Goal: Task Accomplishment & Management: Complete application form

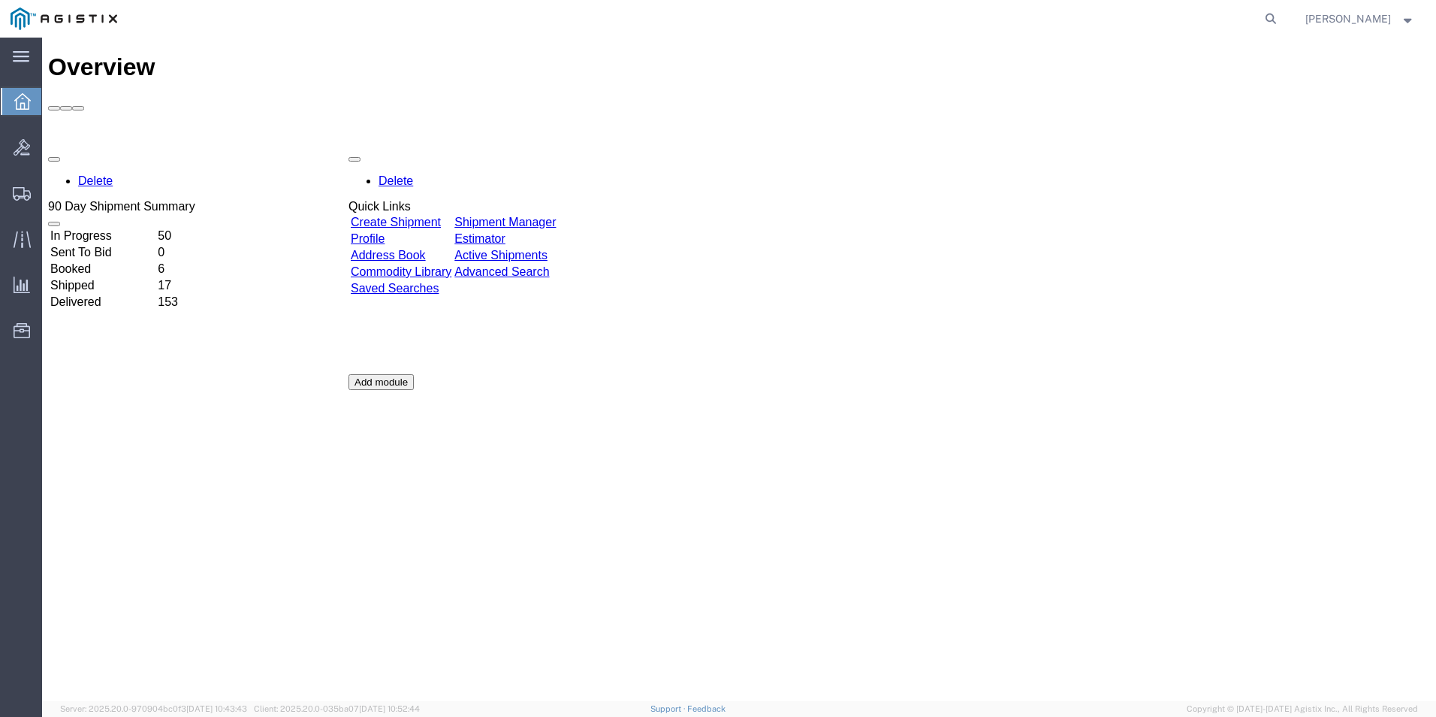
click at [432, 216] on link "Create Shipment" at bounding box center [396, 222] width 90 height 13
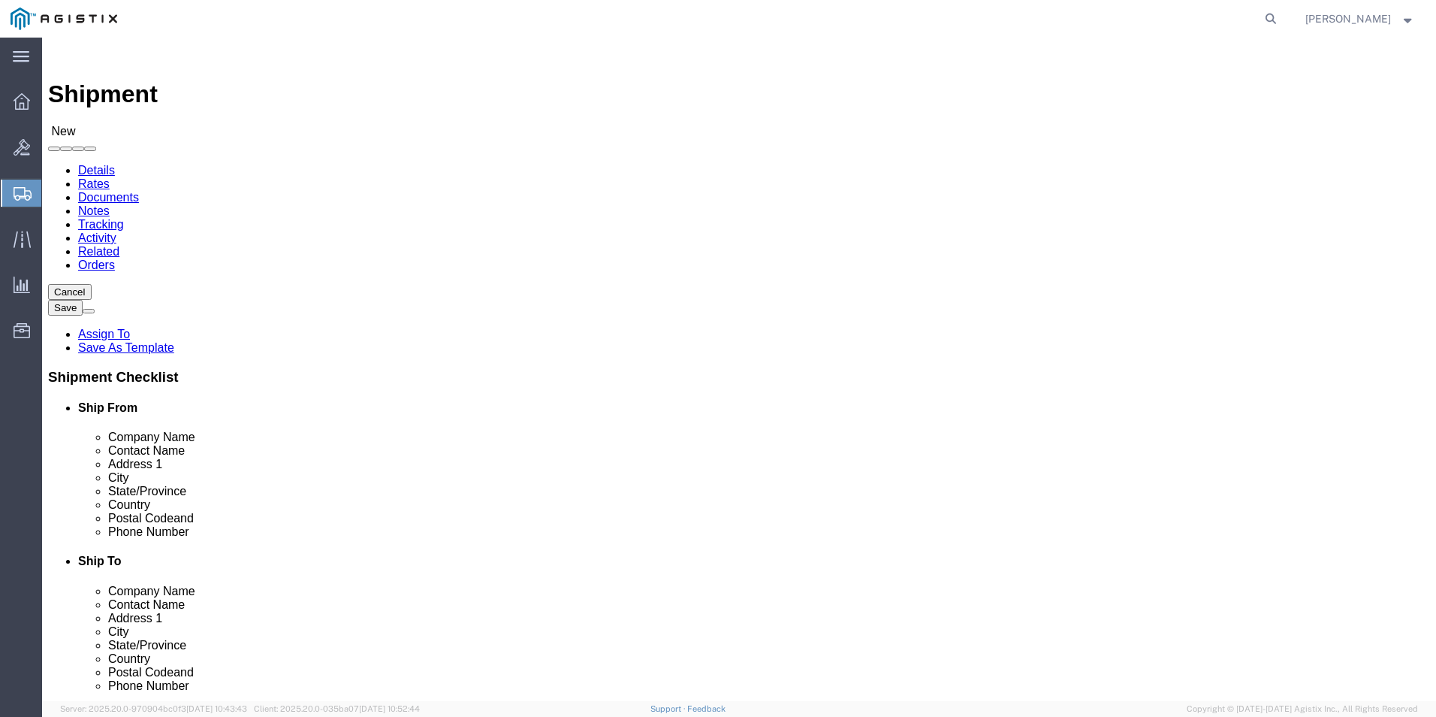
select select
select select "69651"
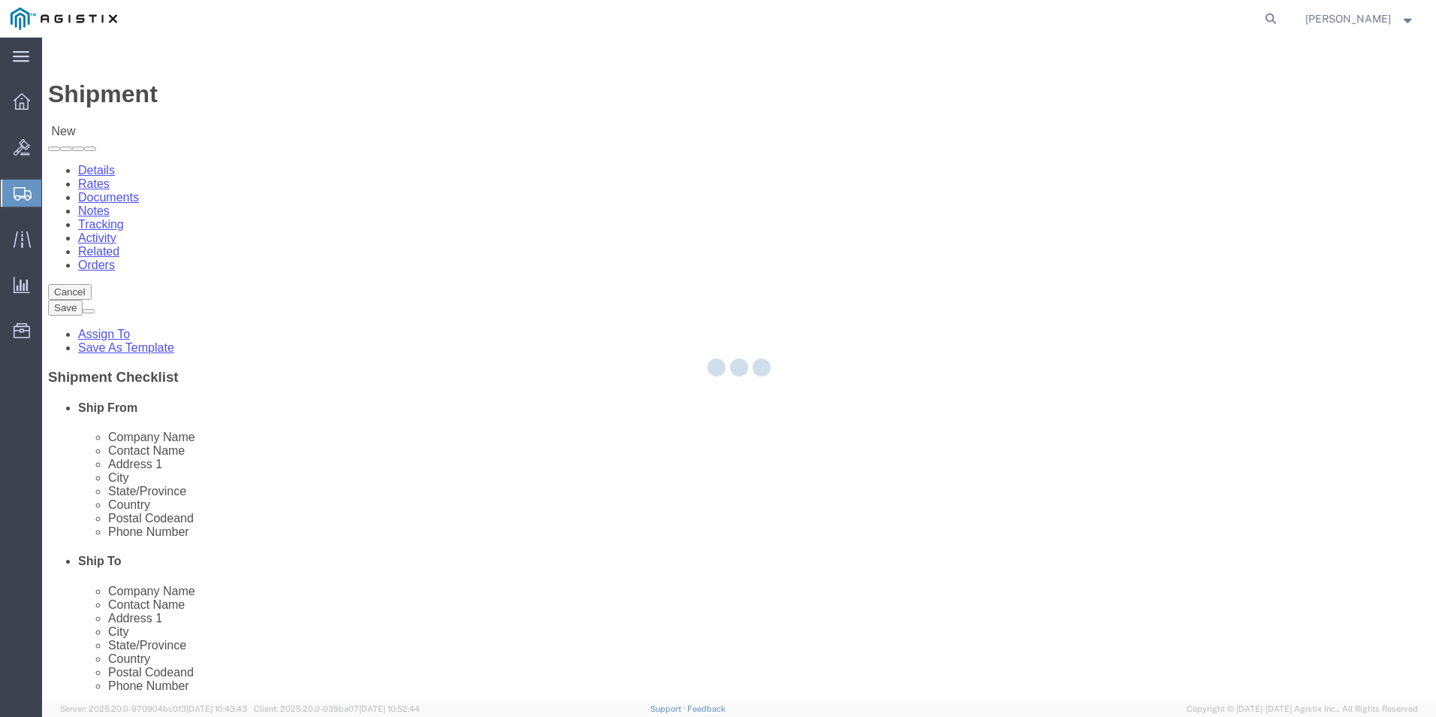
type input "USBICES-X"
type input "[STREET_ADDRESS][PERSON_NAME]"
type input "[GEOGRAPHIC_DATA]"
type input "22180"
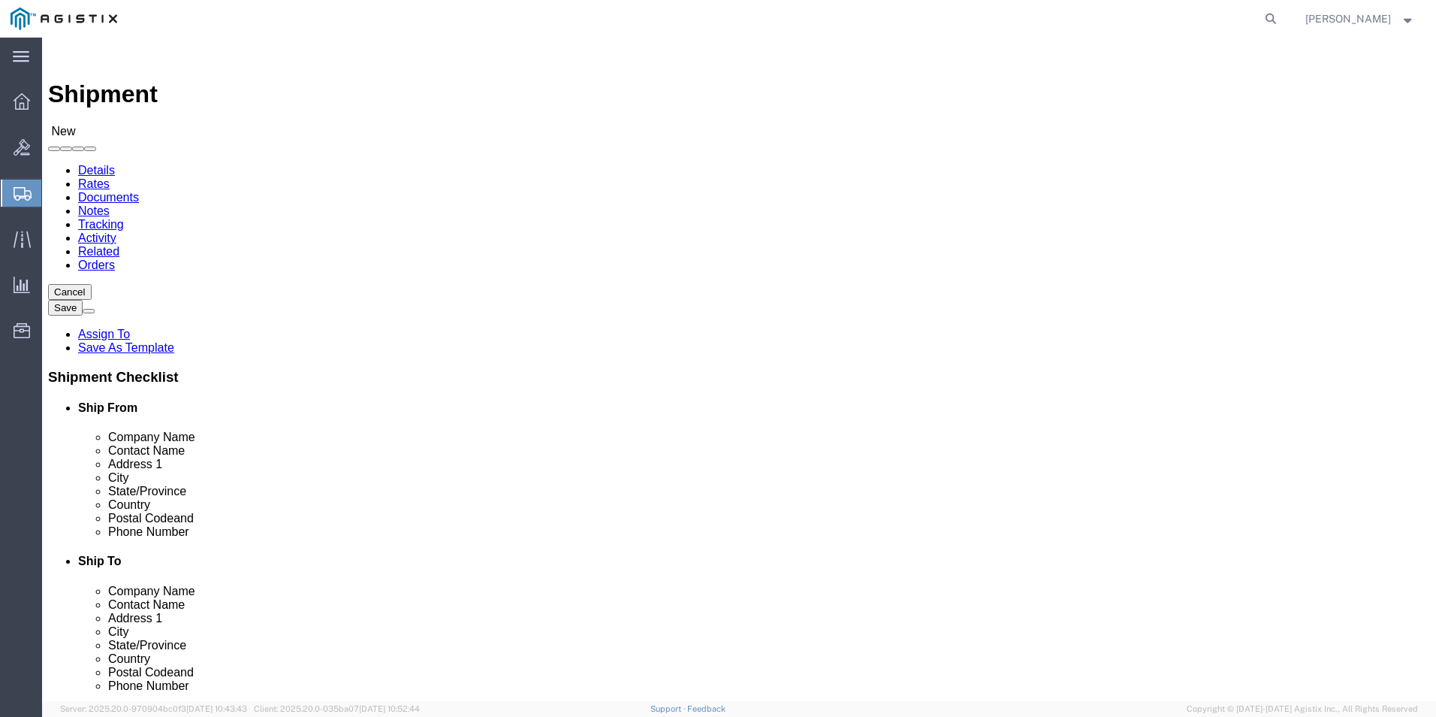
select select "VA"
click input "text"
type input "[PERSON_NAME]"
click input "text"
type input "[PHONE_NUMBER]"
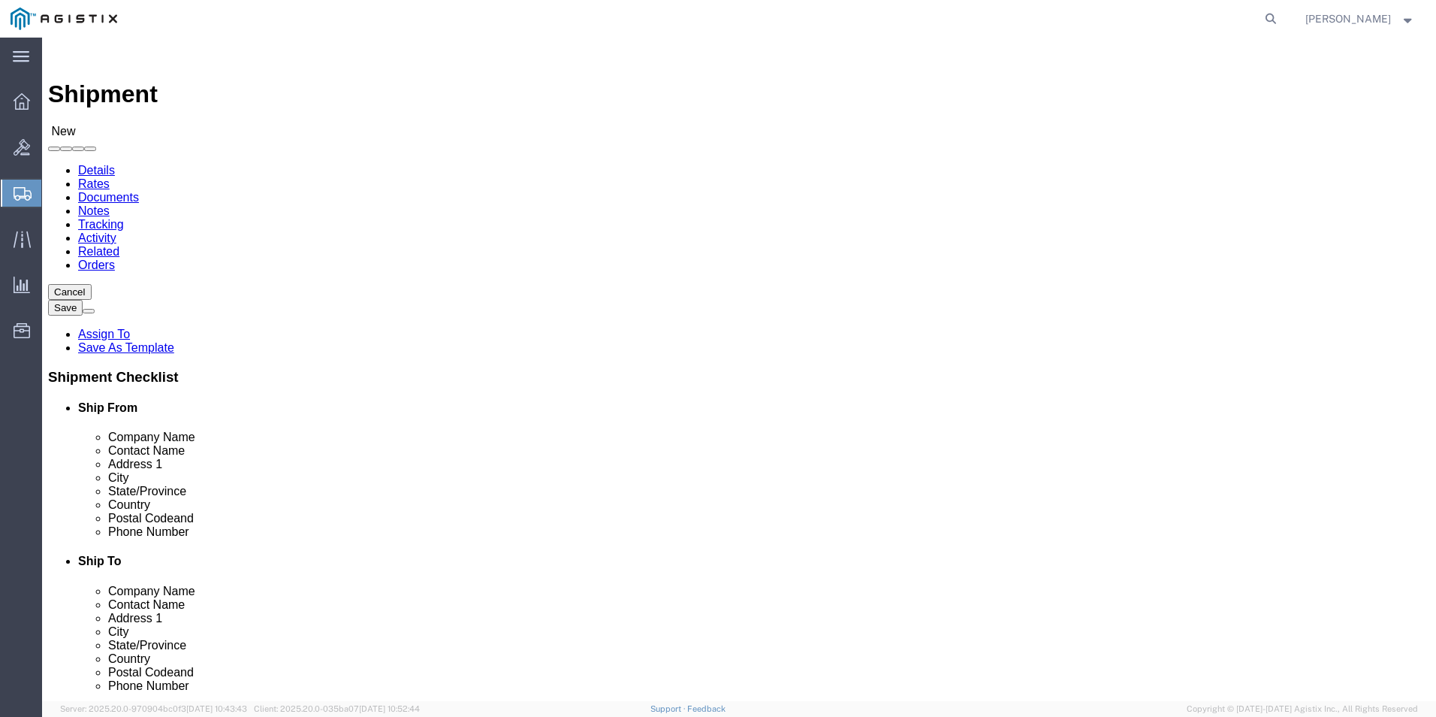
click input "text"
type input "[PERSON_NAME][EMAIL_ADDRESS][DOMAIN_NAME]"
click input "checkbox"
checkbox input "true"
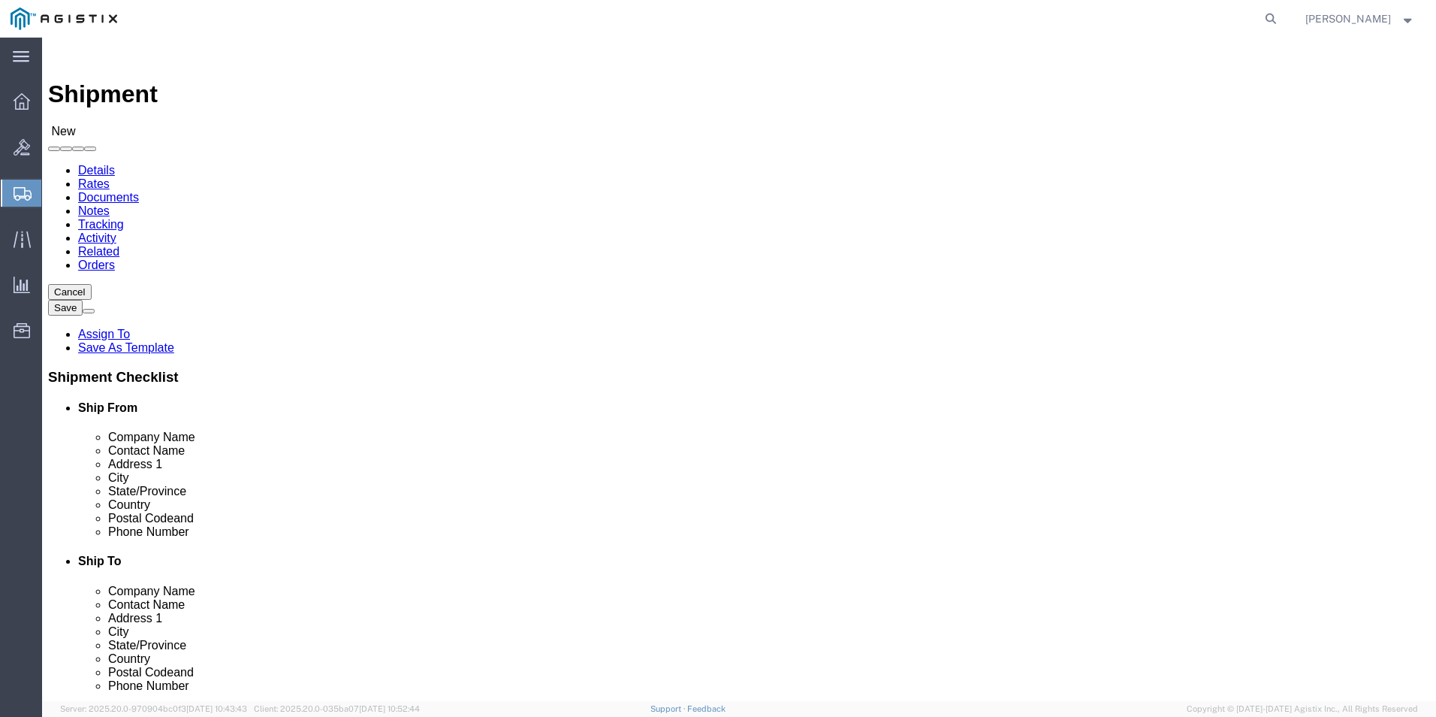
select select "34240"
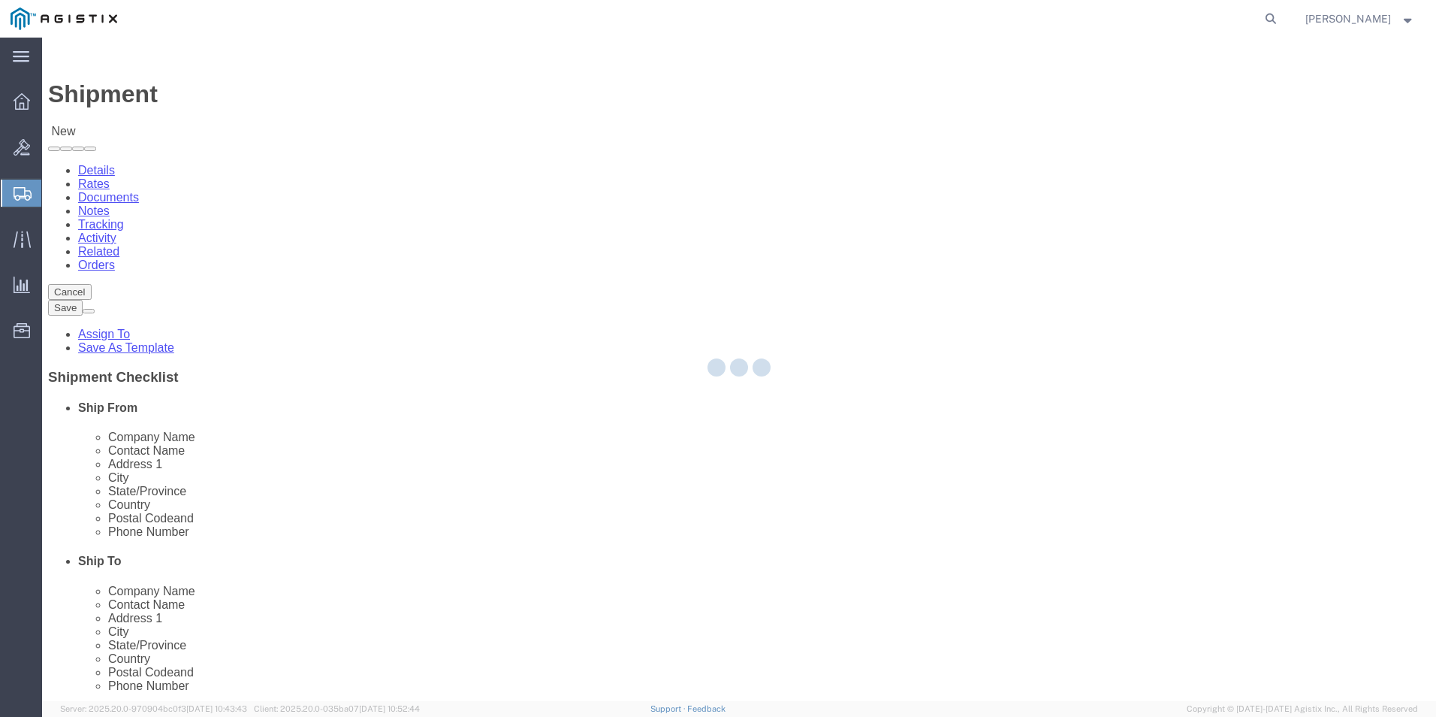
type input "USBICES-X"
type input "[PERSON_NAME]"
type input "RAF Molesworth"
type input "Bldg. 84"
type input "Huntingdon"
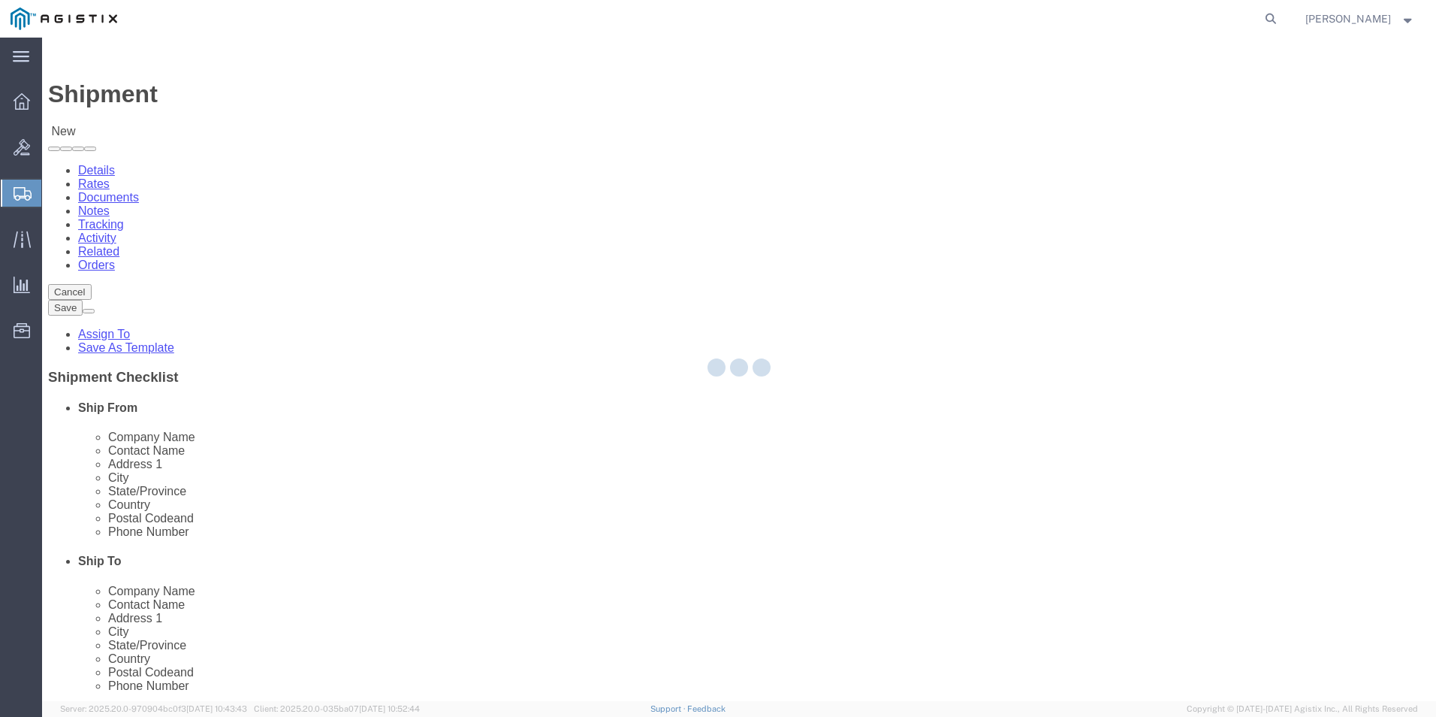
select select "GB"
type input "PE28 5AG"
type input "[PHONE_NUMBER]"
type input "[PERSON_NAME][EMAIL_ADDRESS][PERSON_NAME][DOMAIN_NAME]"
checkbox input "true"
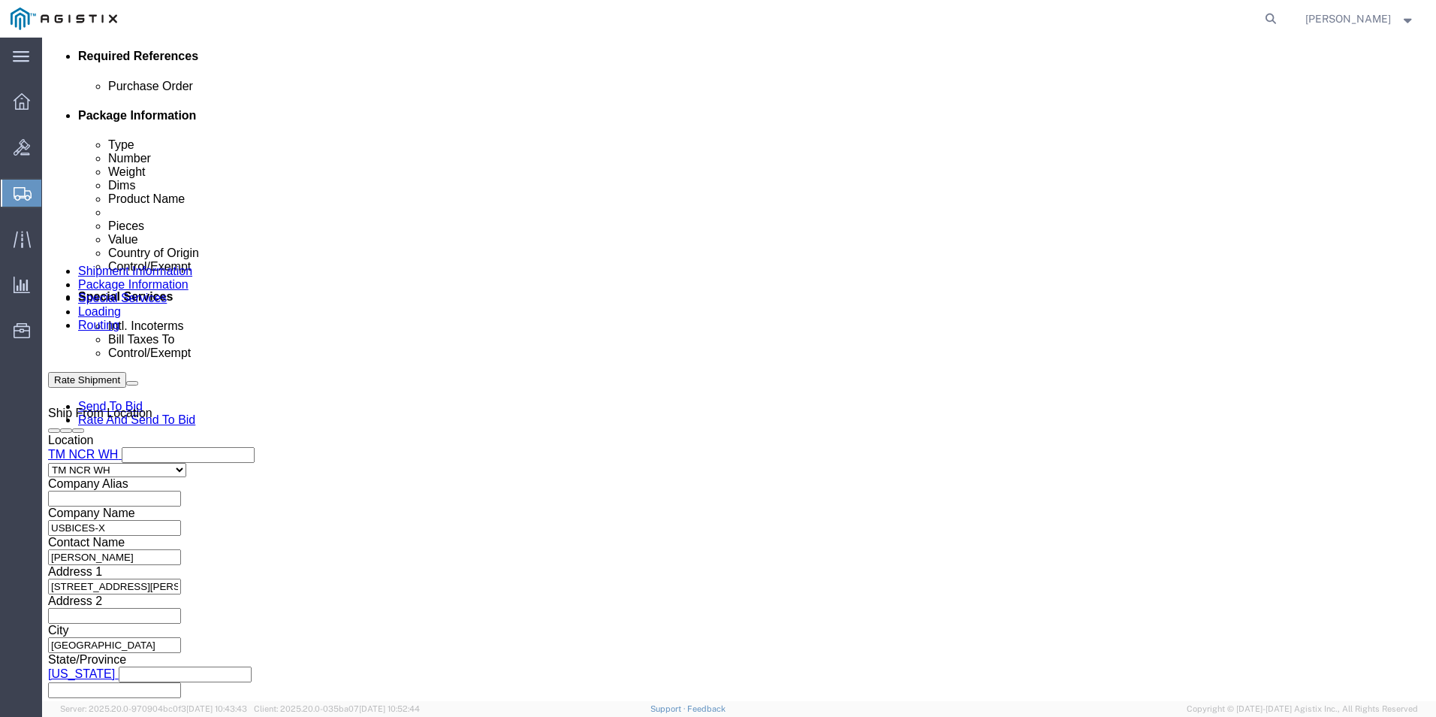
scroll to position [751, 0]
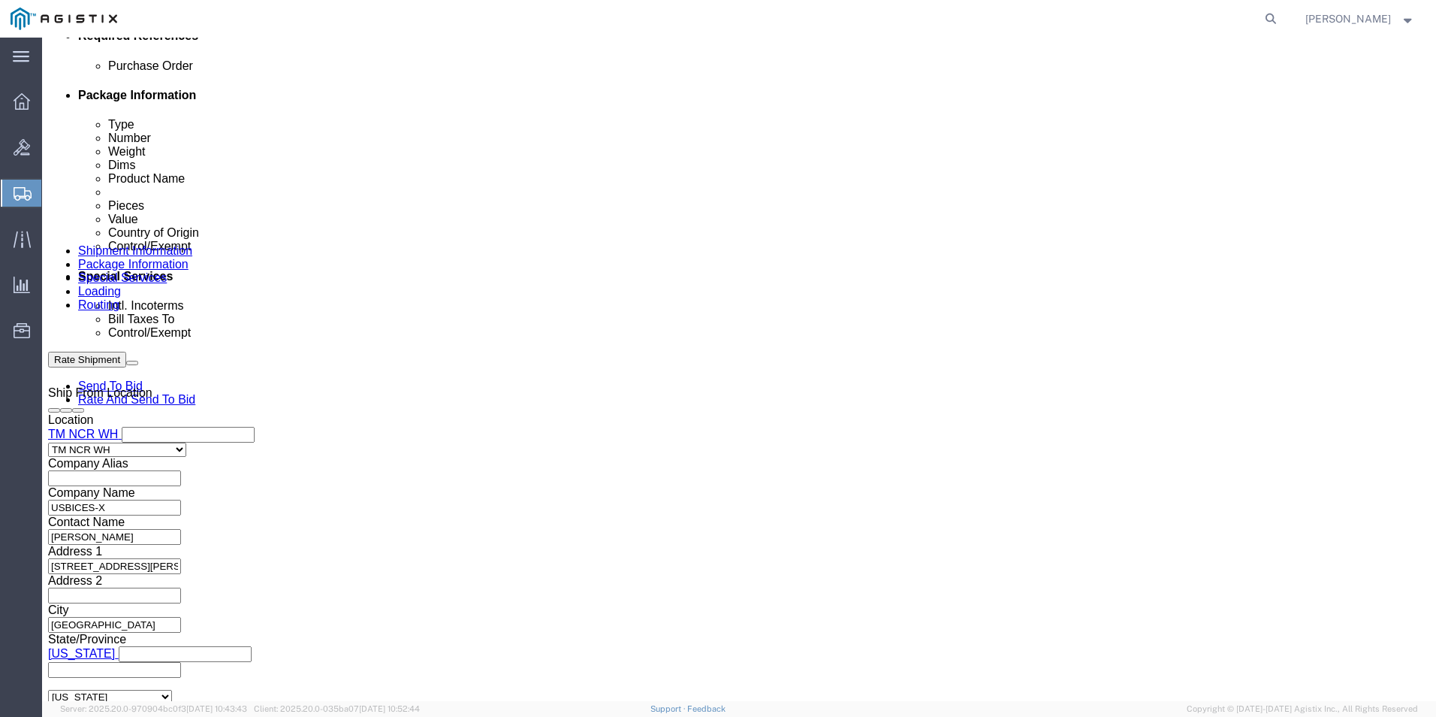
click input "text"
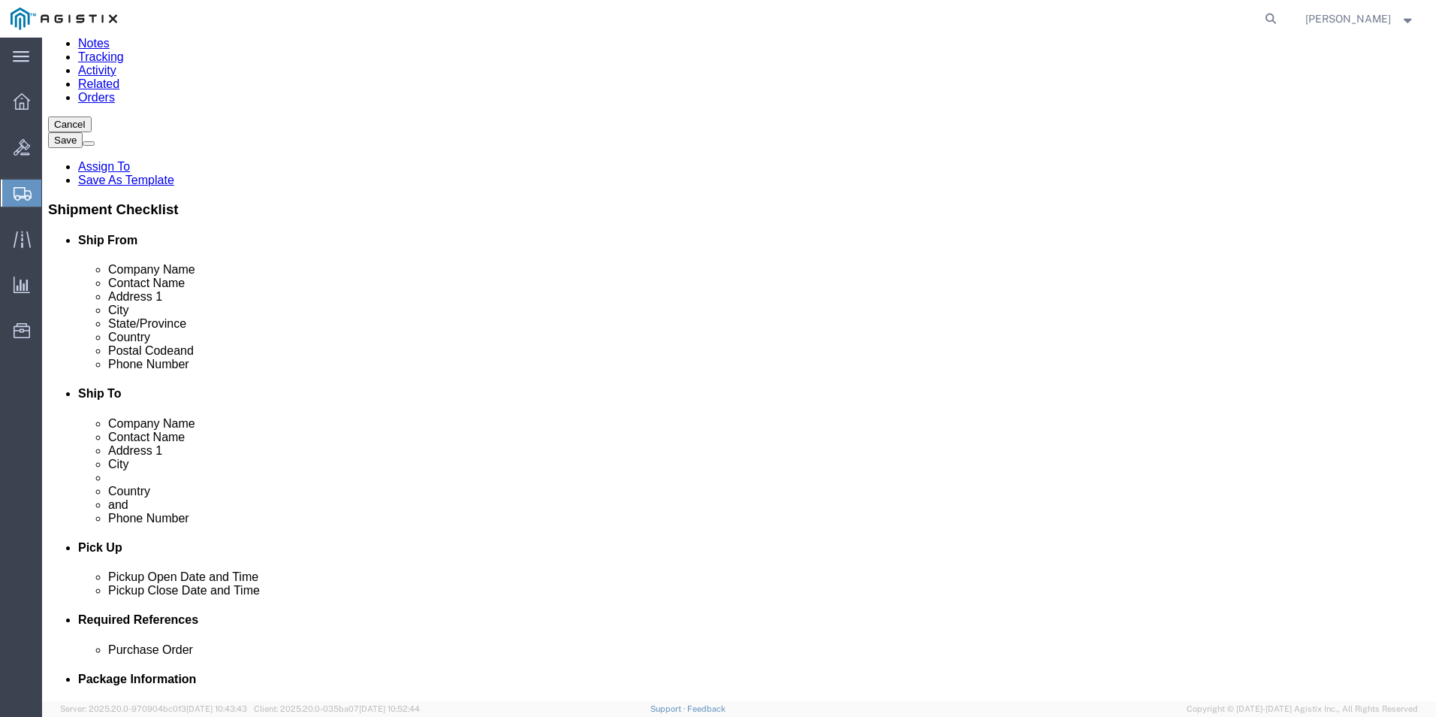
scroll to position [0, 0]
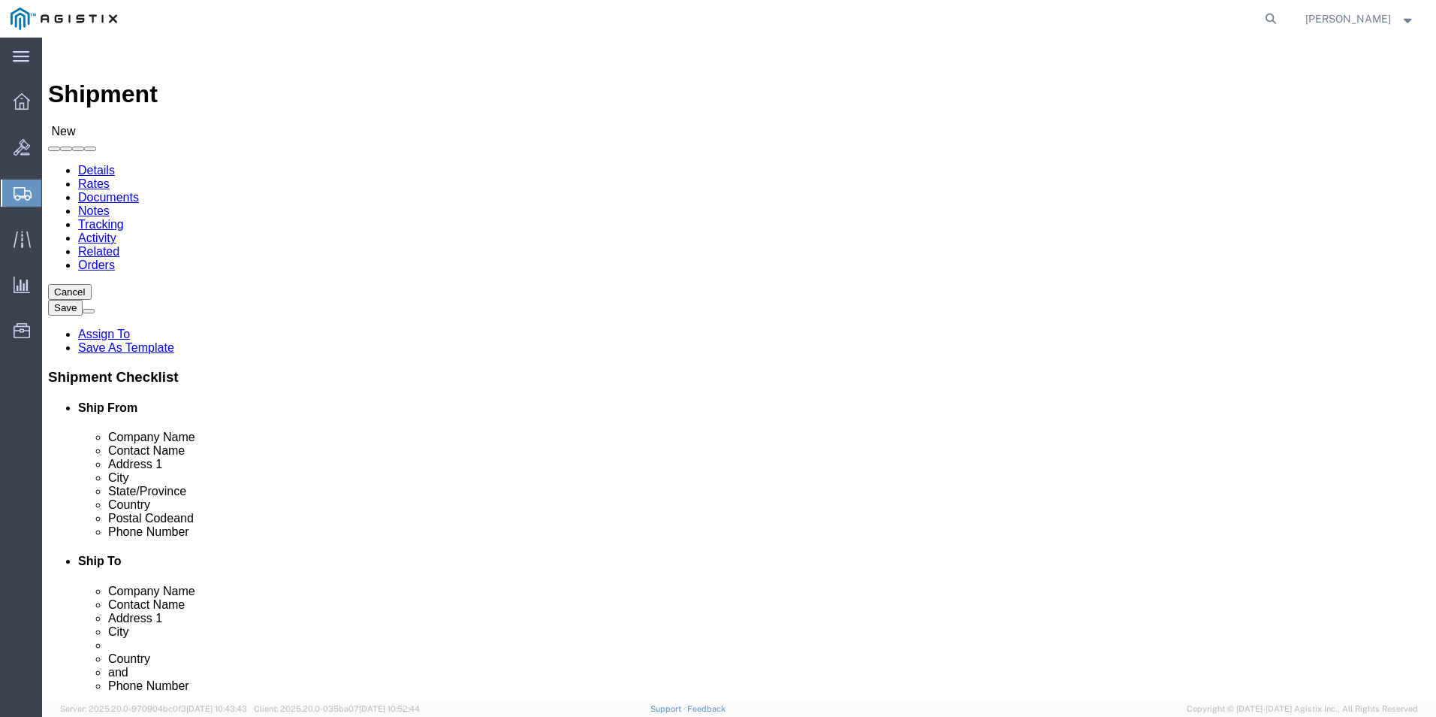
type input "GDIT-72054"
click icon
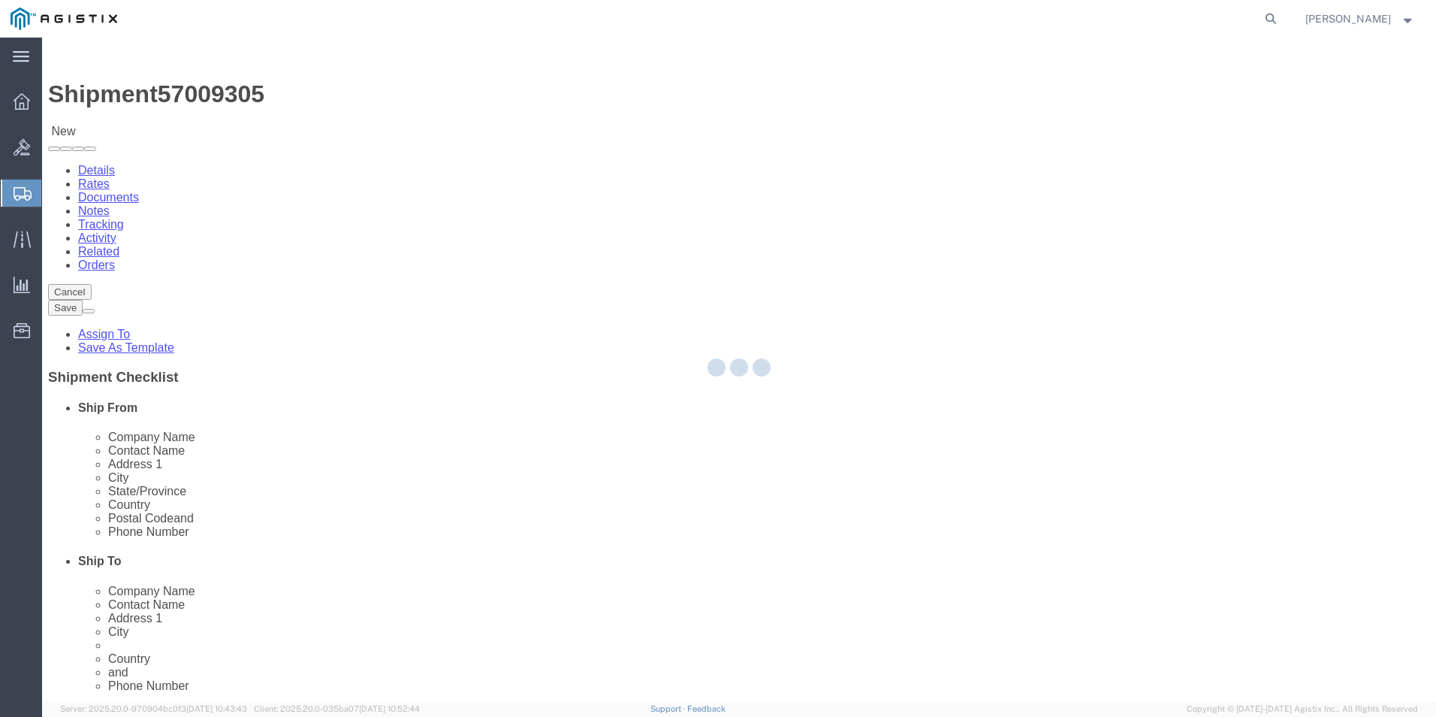
select select "69651"
select select "34240"
select select "CBOX"
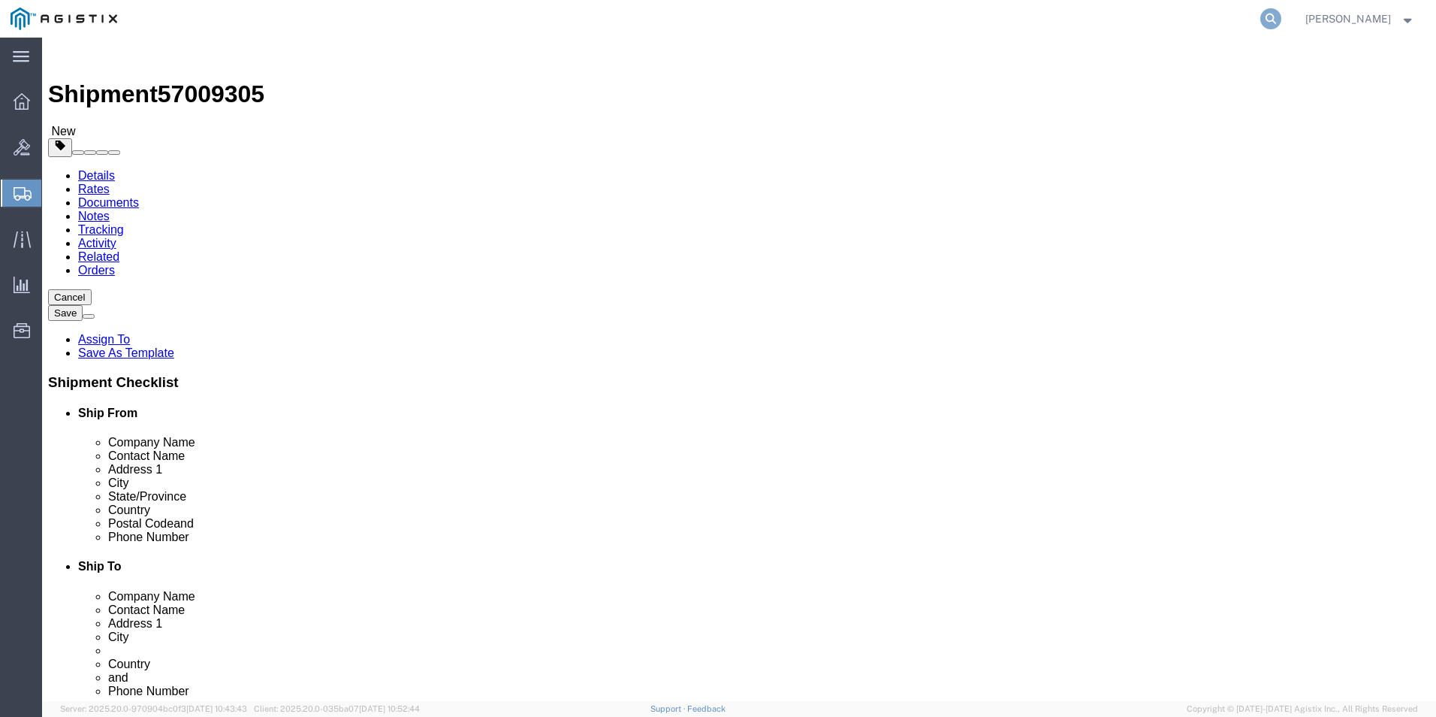
click at [1270, 20] on icon at bounding box center [1271, 18] width 21 height 21
type input "GDIT-72054"
click at [1273, 18] on icon at bounding box center [1271, 18] width 21 height 21
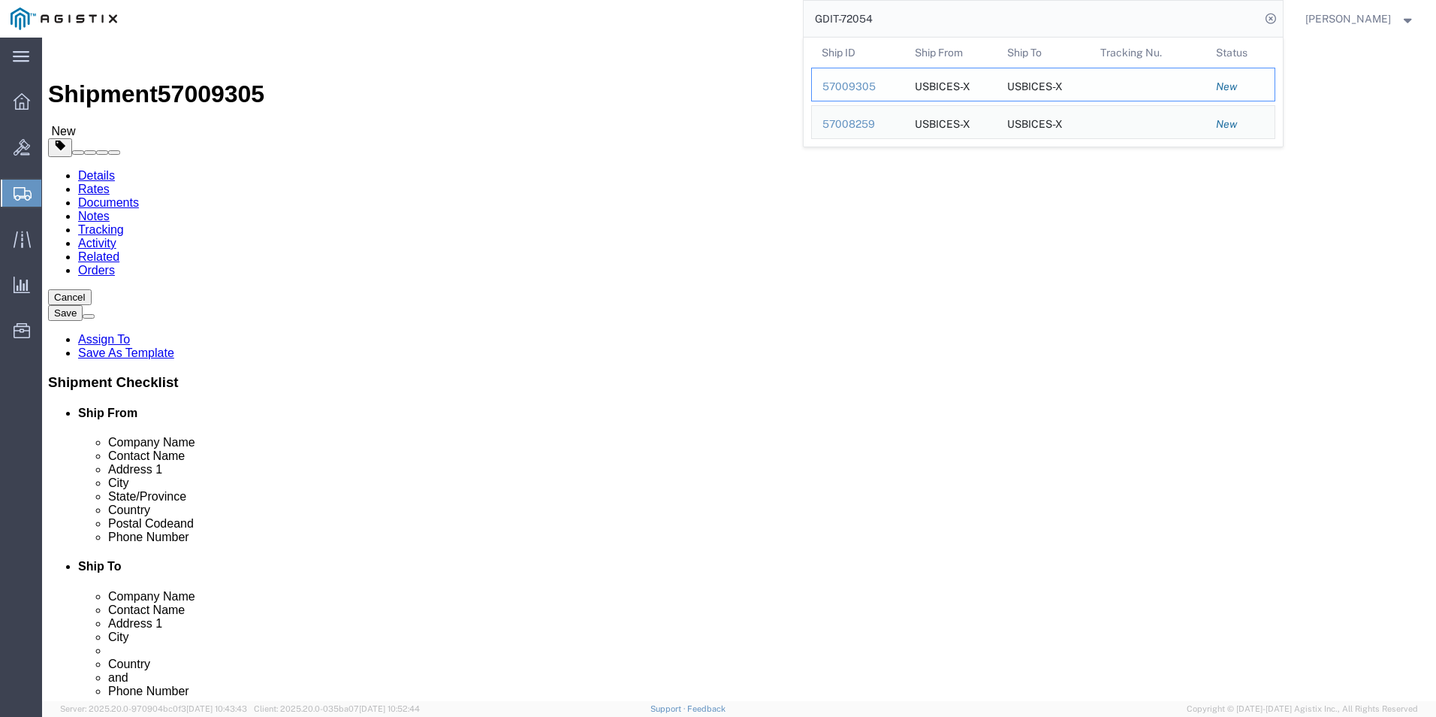
click at [861, 90] on div "57009305" at bounding box center [858, 87] width 71 height 16
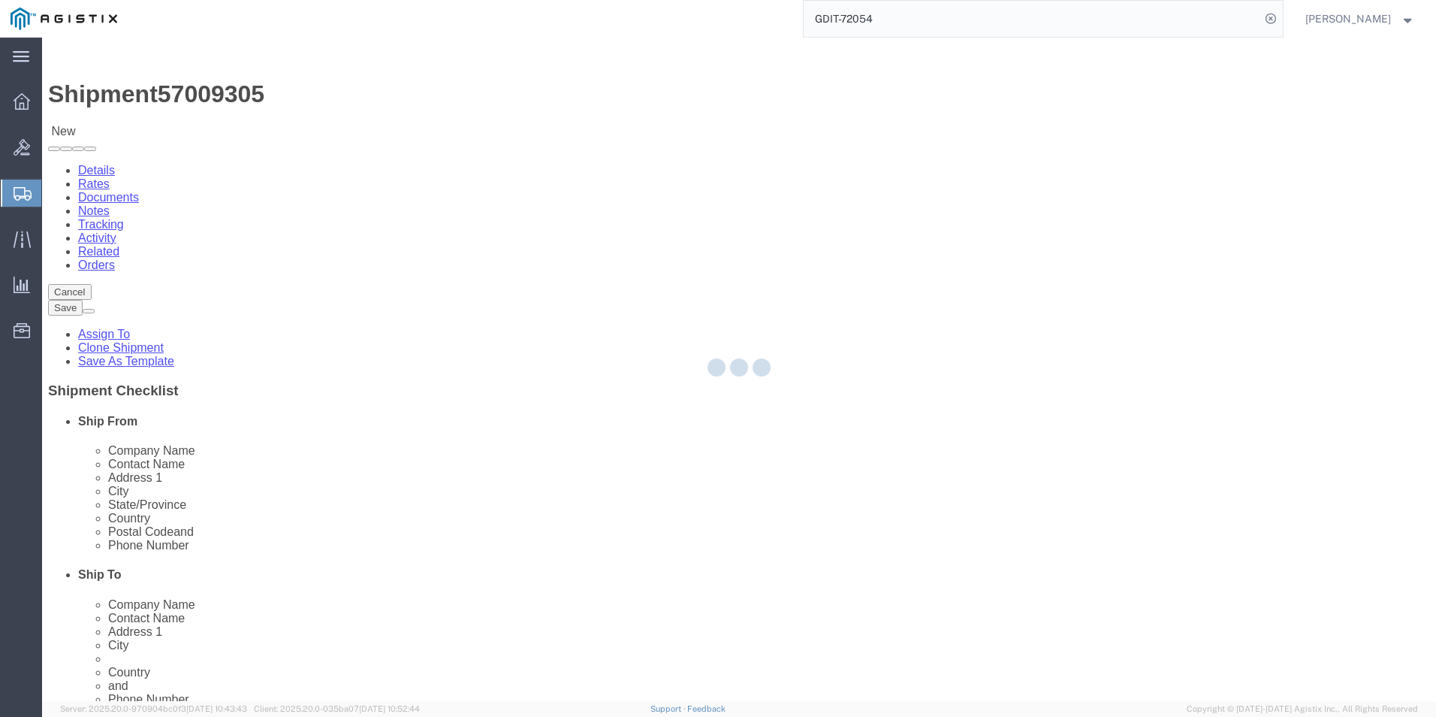
select select "69651"
select select "34240"
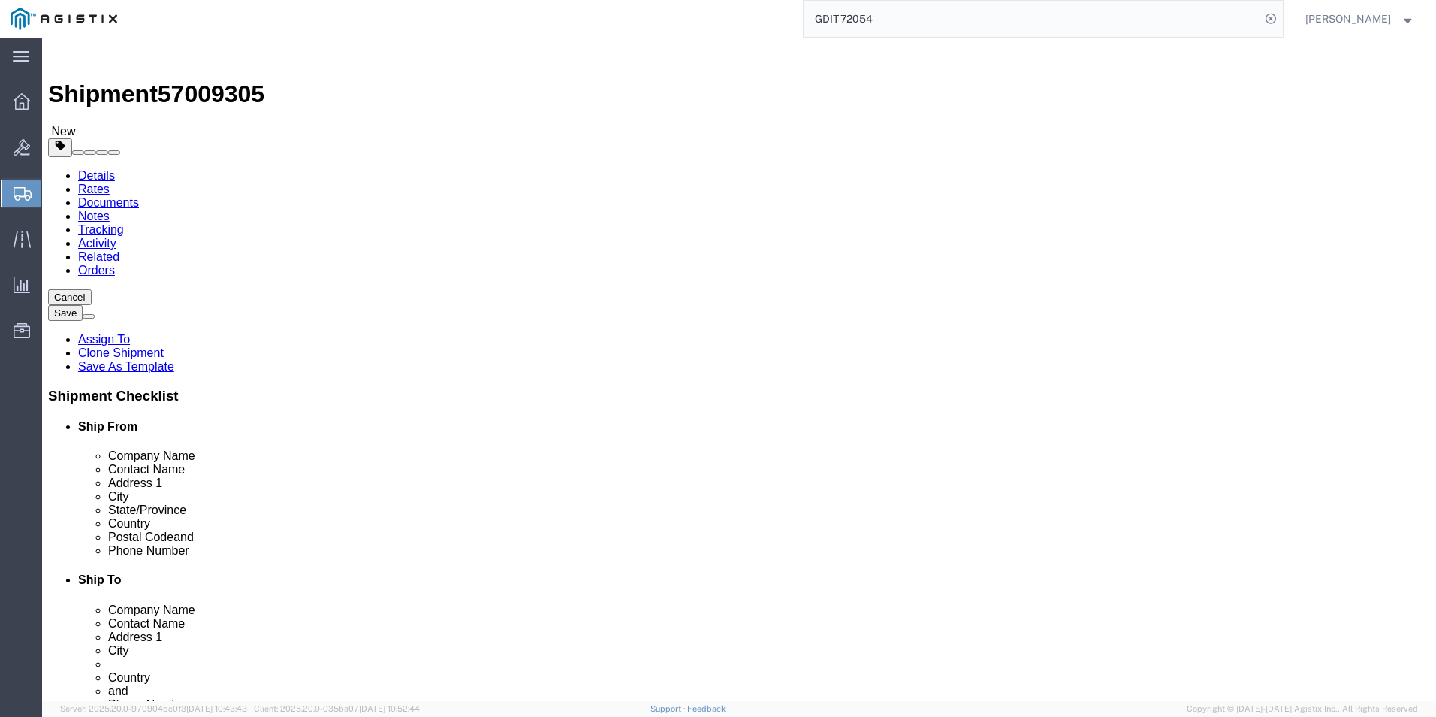
click icon
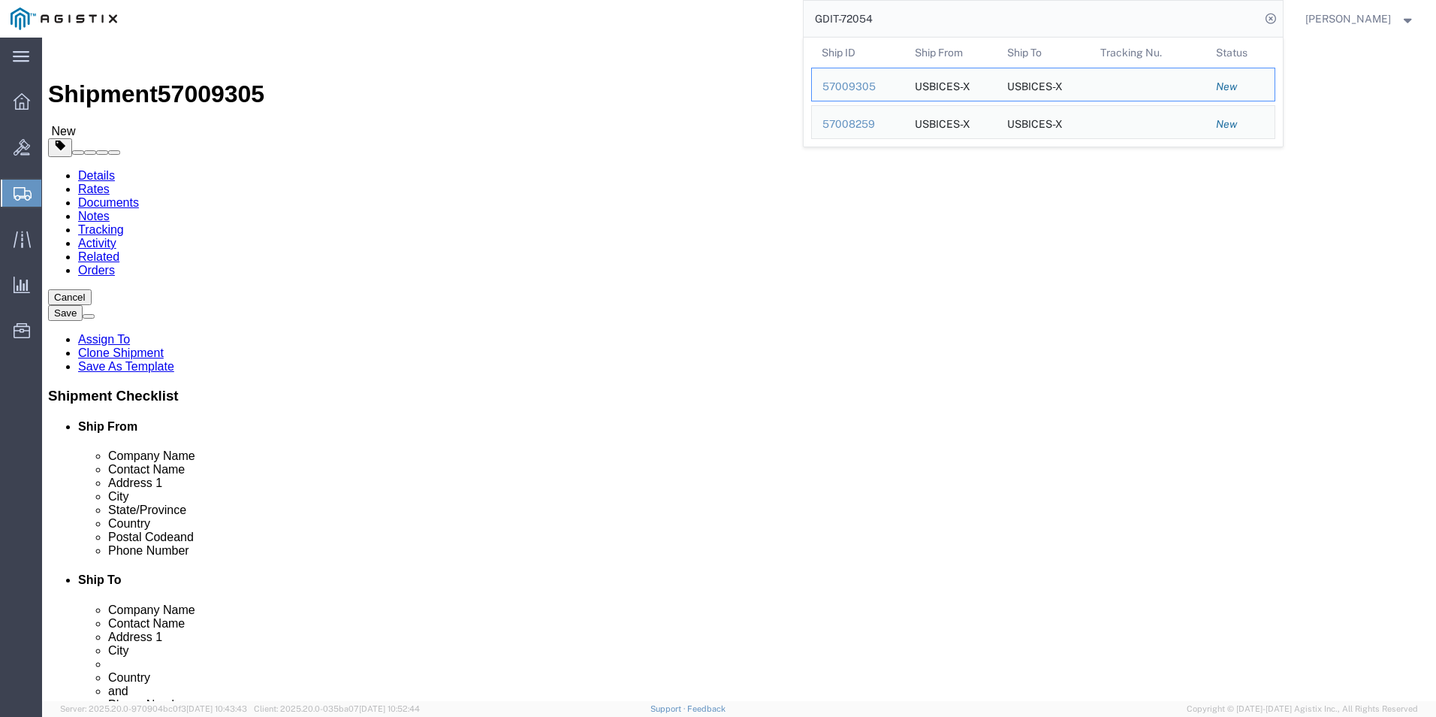
click at [968, 9] on input "GDIT-72054" at bounding box center [1032, 19] width 457 height 36
click at [856, 122] on div "57008259" at bounding box center [858, 124] width 71 height 16
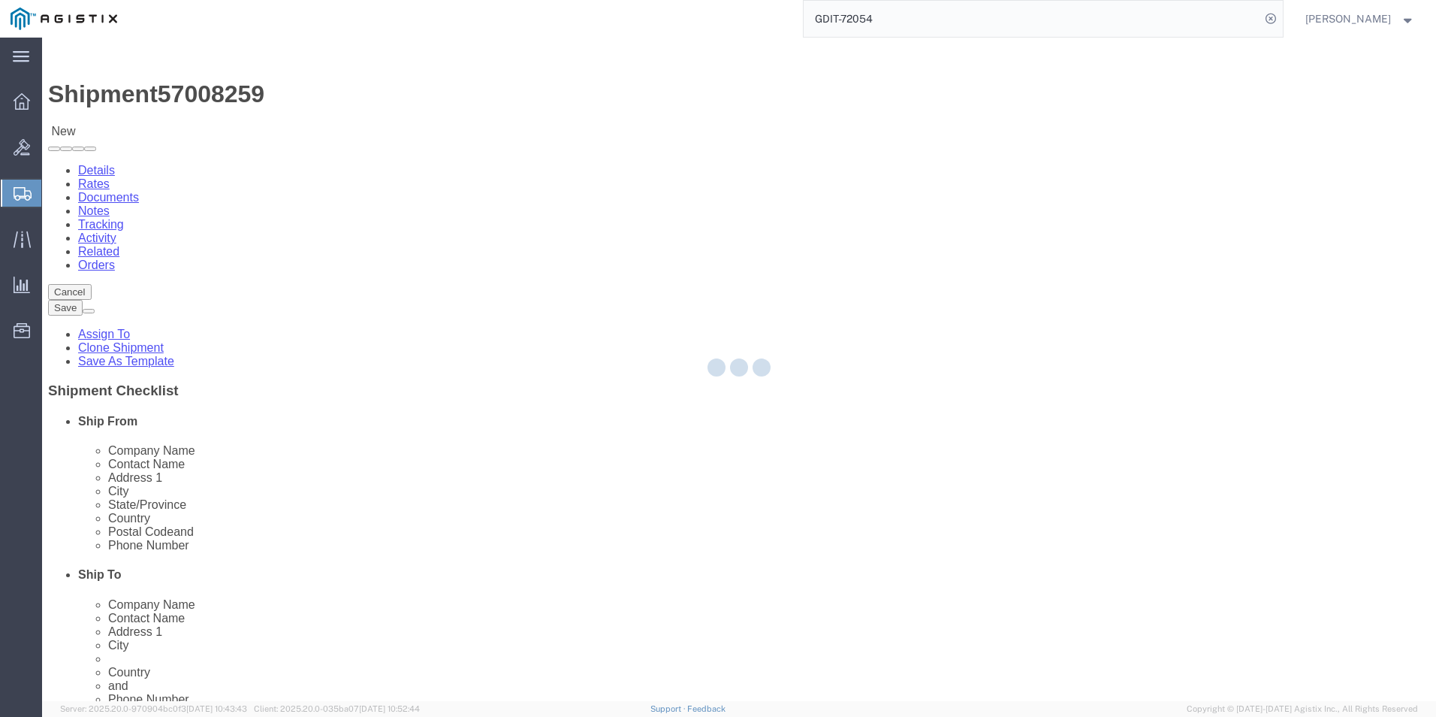
select select "69651"
select select "34240"
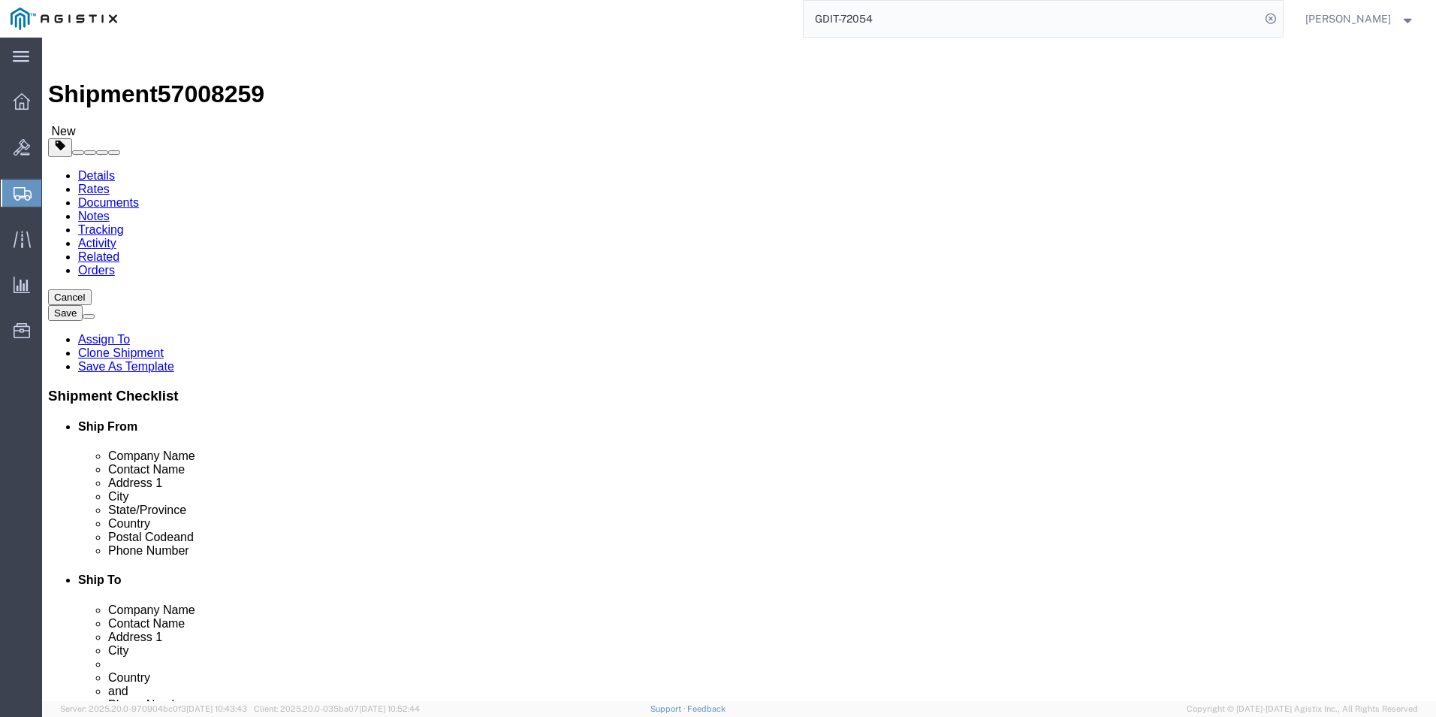
click icon
